Goal: Task Accomplishment & Management: Manage account settings

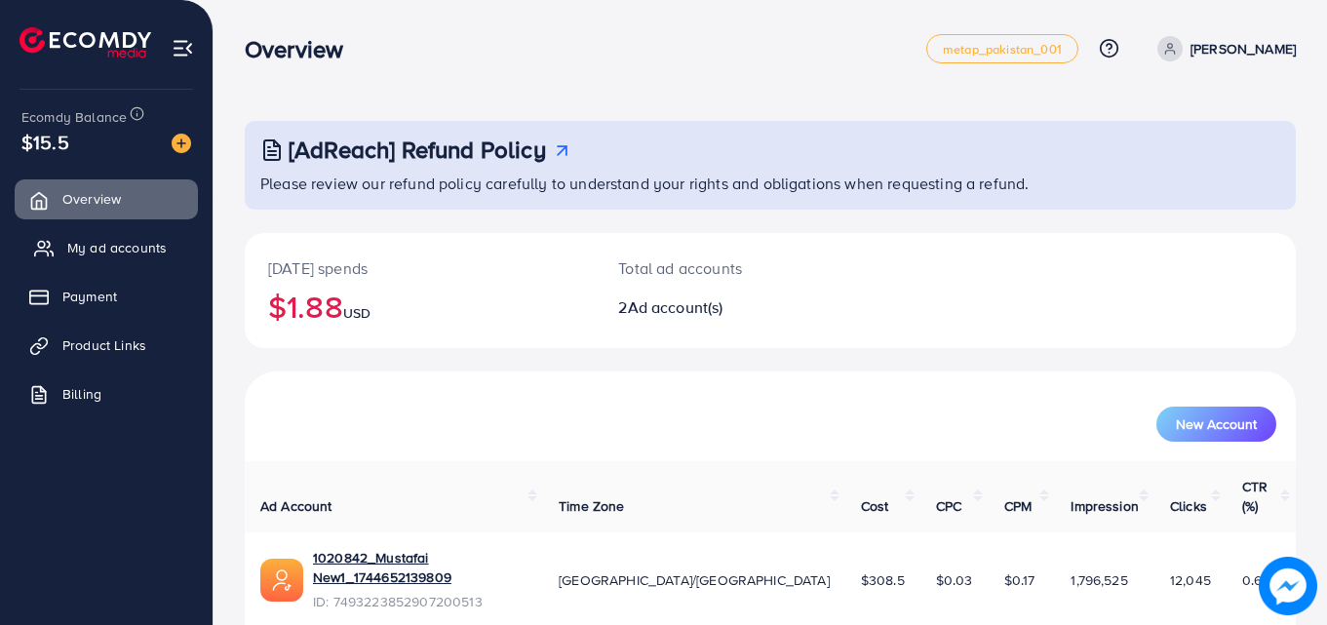
click at [87, 251] on span "My ad accounts" at bounding box center [116, 248] width 99 height 20
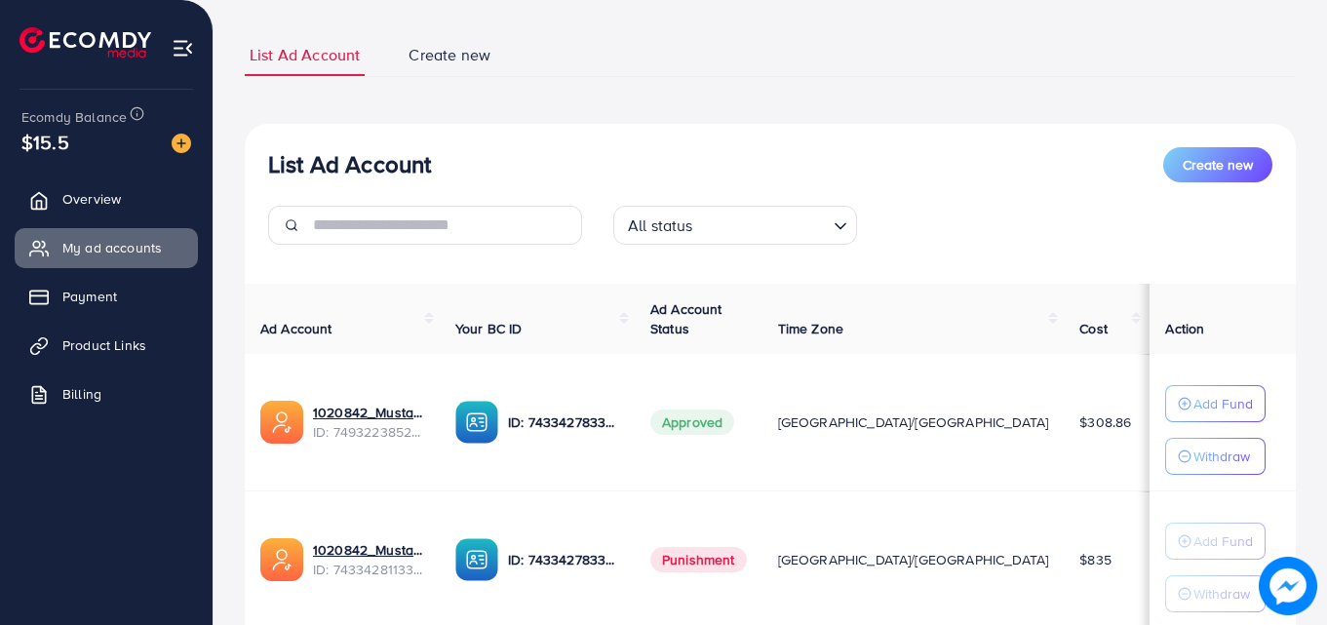
scroll to position [98, 0]
